Goal: Task Accomplishment & Management: Use online tool/utility

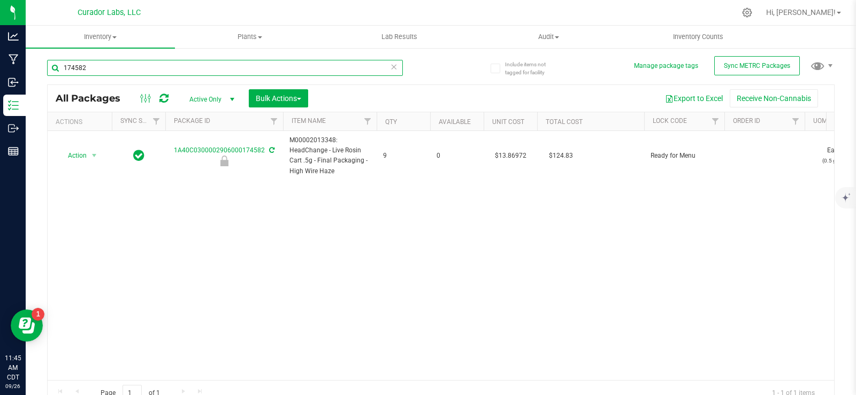
click at [116, 64] on input "174582" at bounding box center [225, 68] width 356 height 16
paste input "M00001426399: HeadChange - Live Rosin 1g - Final Packaging - Papa Burger"
type input "M00001426399: HeadChange - Live Rosin 1g - Final Packaging - Papa Burger"
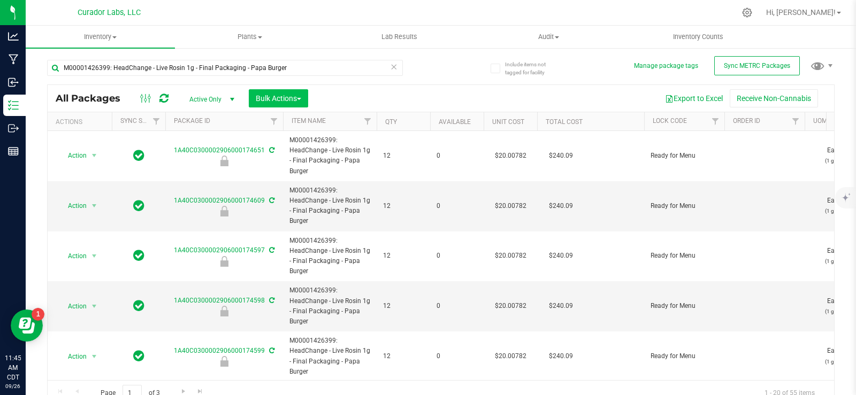
drag, startPoint x: 318, startPoint y: 97, endPoint x: 301, endPoint y: 98, distance: 16.6
click at [316, 97] on div "All Packages Active Only Active Only Lab Samples Locked All External Internal B…" at bounding box center [441, 98] width 786 height 27
click at [301, 98] on span "button" at bounding box center [299, 99] width 4 height 2
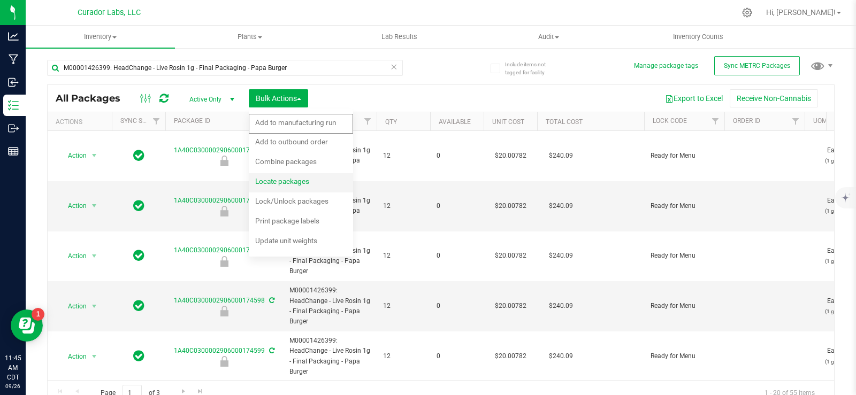
click at [299, 186] on span "Locate packages" at bounding box center [282, 181] width 54 height 9
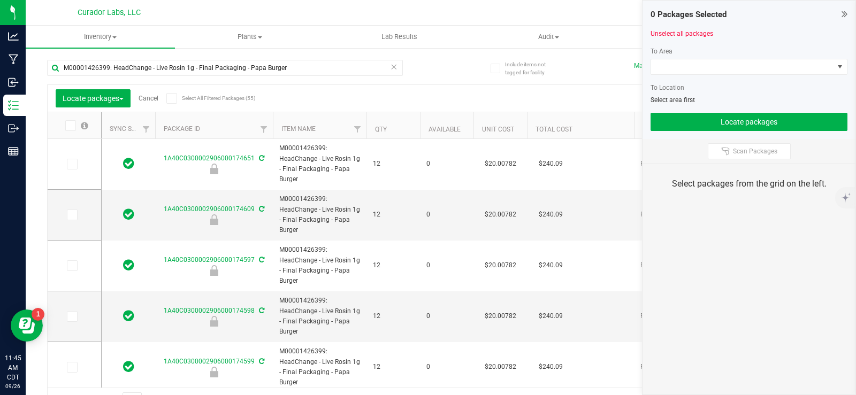
type input "[DATE]"
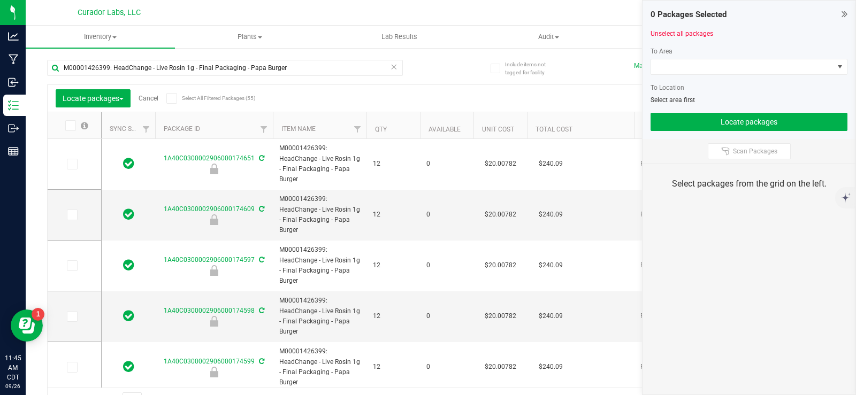
type input "[DATE]"
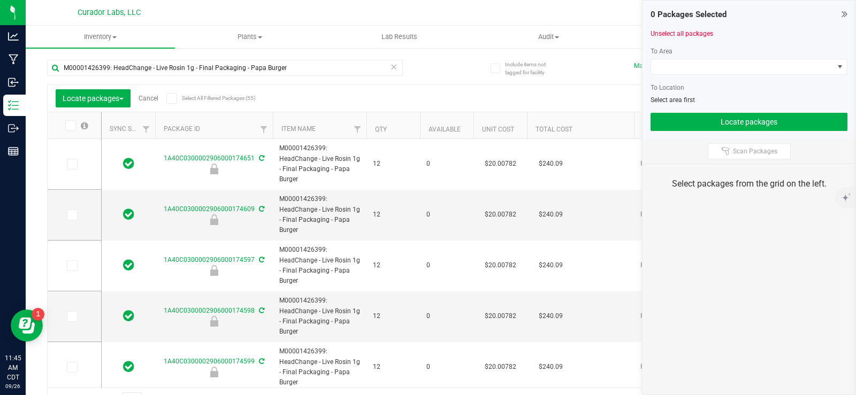
type input "[DATE]"
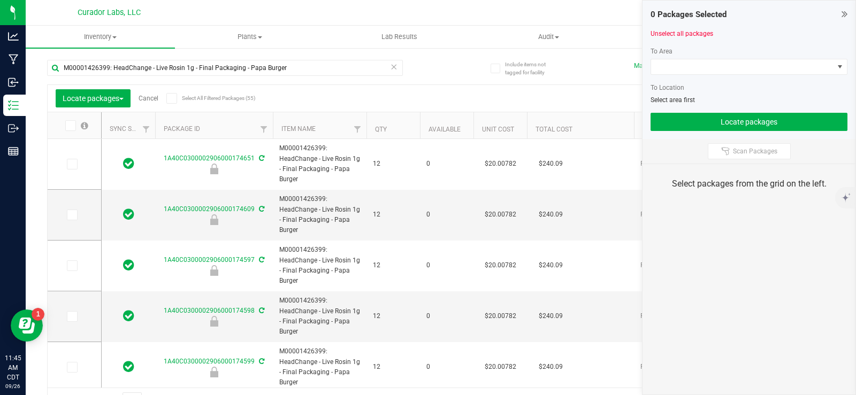
type input "[DATE]"
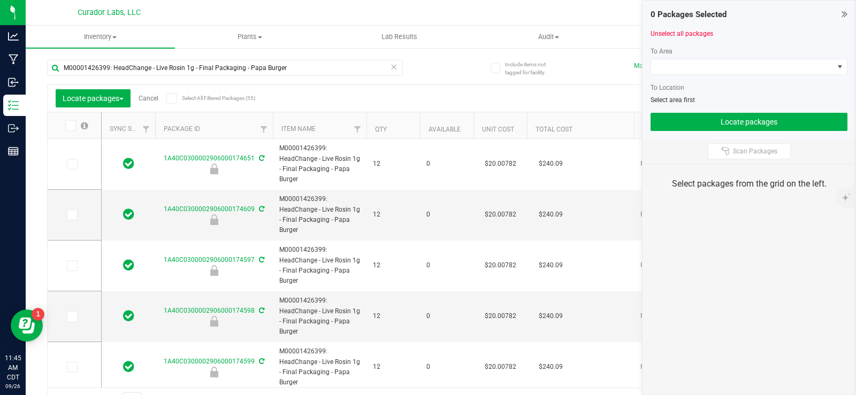
click at [174, 98] on icon at bounding box center [171, 98] width 7 height 0
click at [0, 0] on input "Select All Filtered Packages (55)" at bounding box center [0, 0] width 0 height 0
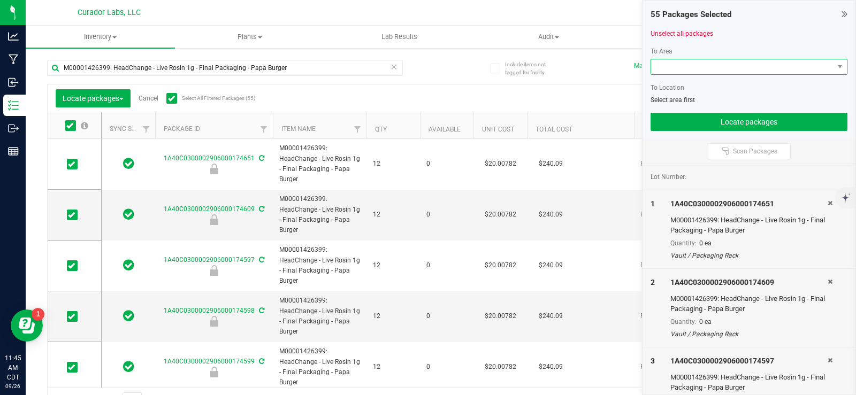
click at [689, 68] on span at bounding box center [742, 66] width 182 height 15
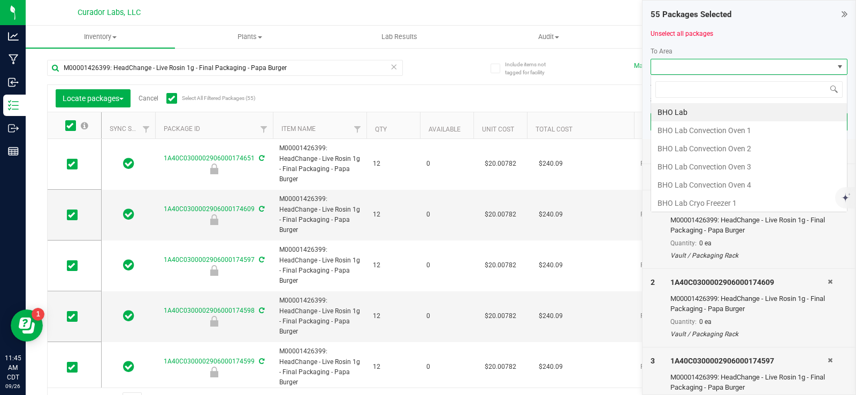
scroll to position [16, 197]
type input "vaul"
click at [707, 195] on li "Vault" at bounding box center [749, 203] width 196 height 18
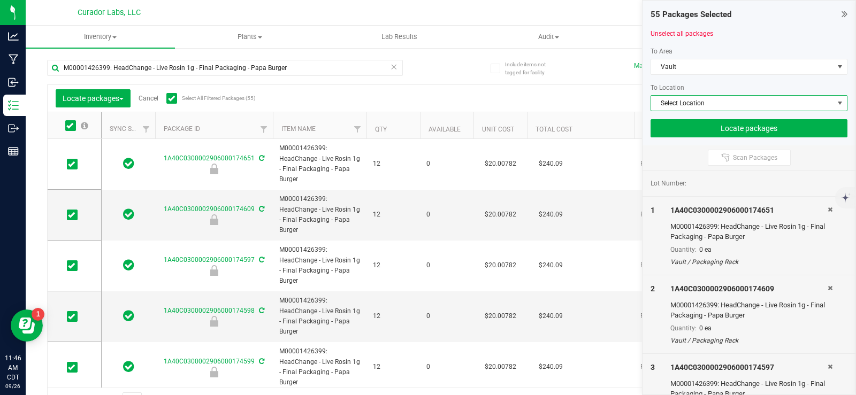
click at [703, 104] on span "Select Location" at bounding box center [742, 103] width 182 height 15
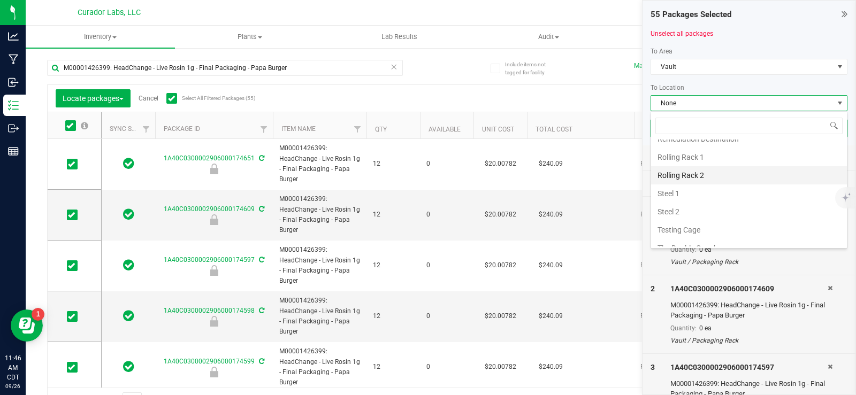
scroll to position [511, 0]
click at [692, 168] on li "The Double Goosh" at bounding box center [749, 165] width 196 height 18
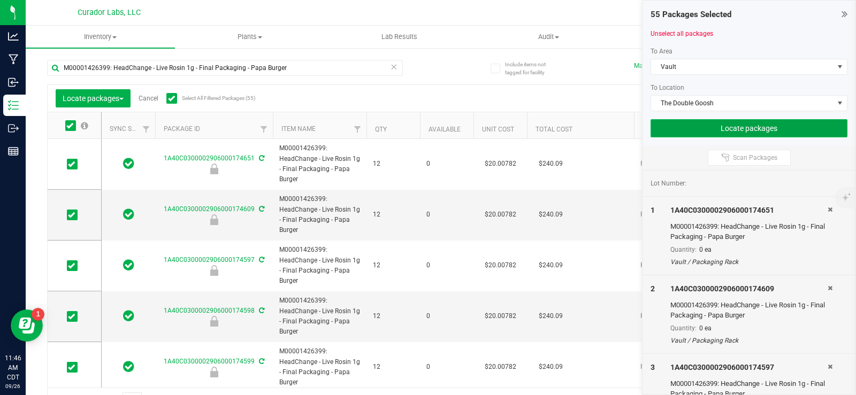
click at [713, 126] on button "Locate packages" at bounding box center [748, 128] width 197 height 18
